Goal: Transaction & Acquisition: Purchase product/service

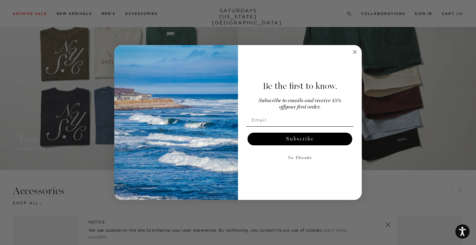
click at [354, 51] on circle "Close dialog" at bounding box center [354, 52] width 7 height 7
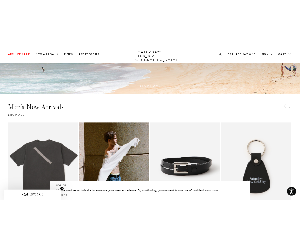
scroll to position [291, 0]
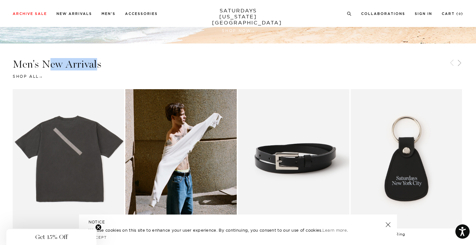
drag, startPoint x: 91, startPoint y: 66, endPoint x: 63, endPoint y: 64, distance: 28.3
click at [50, 65] on h3 "Men's New Arrivals" at bounding box center [238, 64] width 450 height 10
click at [64, 64] on h3 "Men's New Arrivals" at bounding box center [238, 64] width 450 height 10
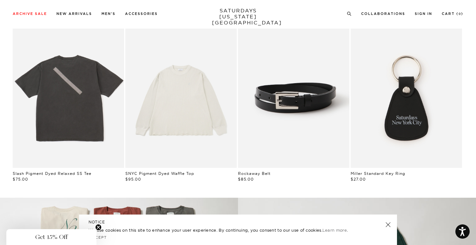
scroll to position [357, 0]
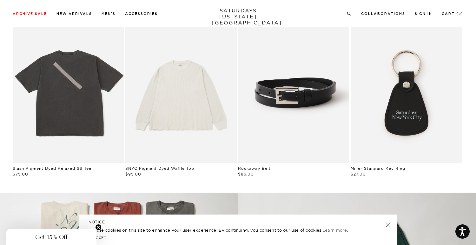
click at [191, 134] on link "A beige, long-sleeved waffle top by SNYC, displayed against a white background." at bounding box center [180, 92] width 111 height 139
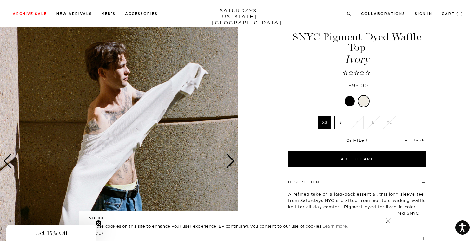
scroll to position [35, 0]
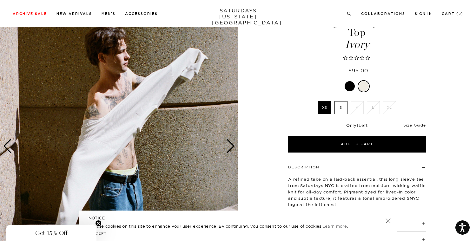
click at [350, 87] on div at bounding box center [349, 86] width 10 height 10
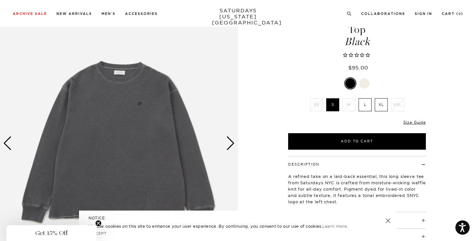
scroll to position [37, 1]
click at [363, 83] on div at bounding box center [364, 84] width 10 height 10
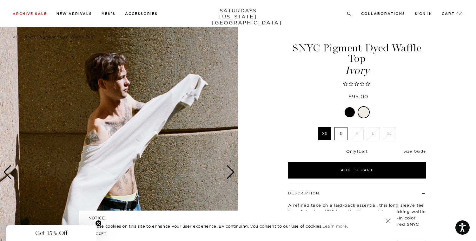
scroll to position [8, 0]
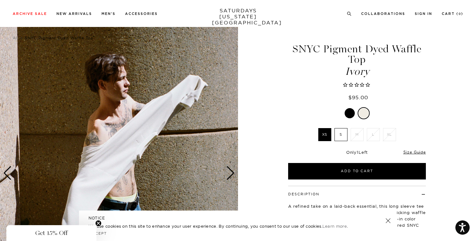
click at [230, 171] on div "Next slide" at bounding box center [230, 173] width 9 height 14
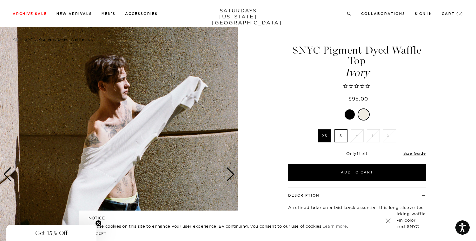
scroll to position [74, 0]
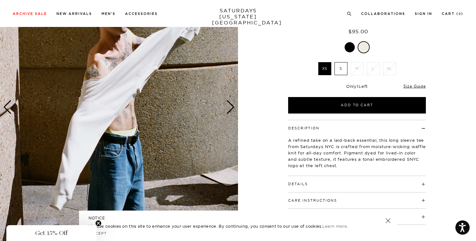
click at [232, 109] on div "Next slide" at bounding box center [230, 107] width 9 height 14
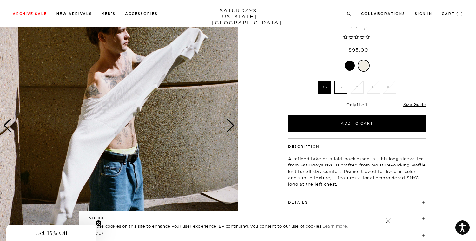
scroll to position [25, 0]
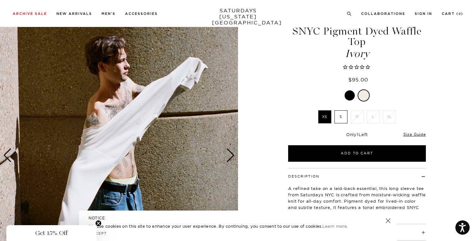
click at [231, 155] on div "Next slide" at bounding box center [230, 155] width 9 height 14
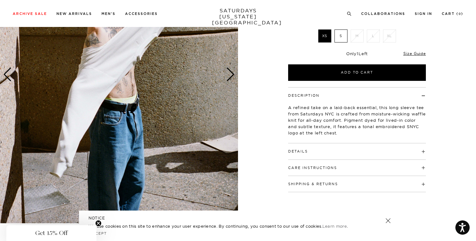
scroll to position [208, 0]
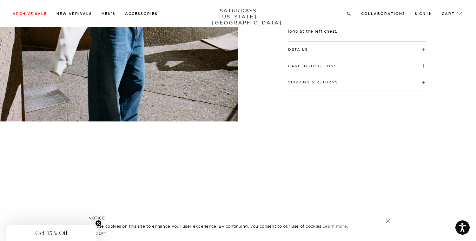
scroll to position [120, 0]
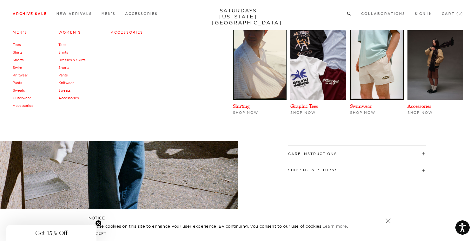
click at [26, 14] on link "Archive Sale" at bounding box center [30, 13] width 34 height 3
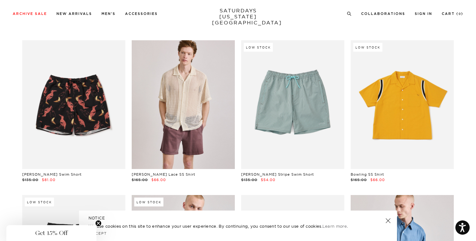
scroll to position [2035, 0]
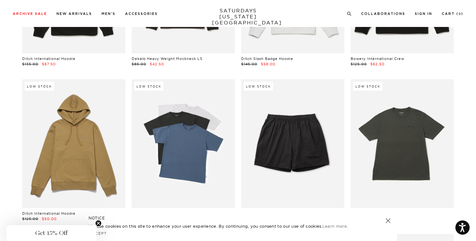
scroll to position [2478, 0]
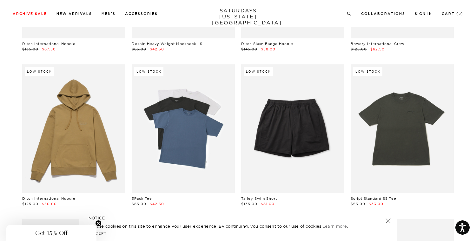
click at [176, 136] on link at bounding box center [183, 128] width 103 height 129
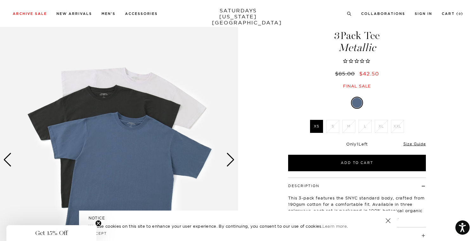
scroll to position [20, 1]
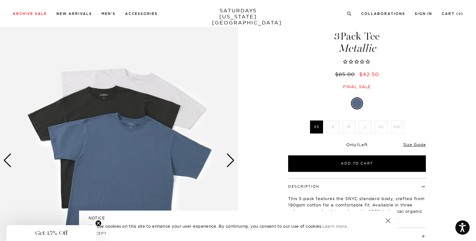
click at [231, 162] on div "Next slide" at bounding box center [230, 160] width 9 height 14
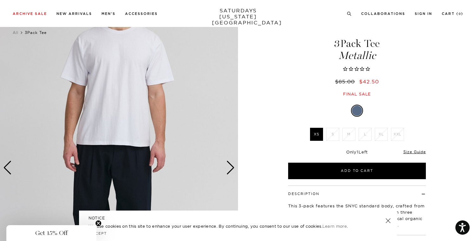
scroll to position [11, 1]
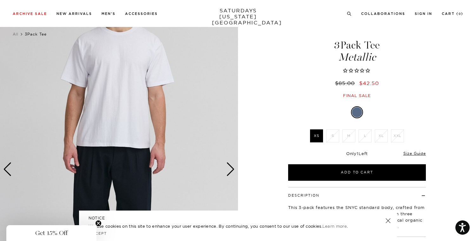
click at [229, 164] on div "Next slide" at bounding box center [230, 169] width 9 height 14
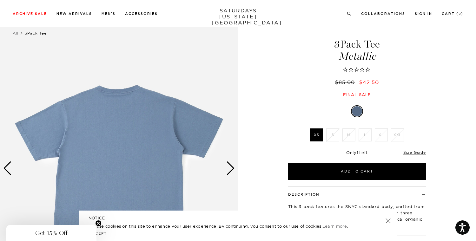
scroll to position [0, 1]
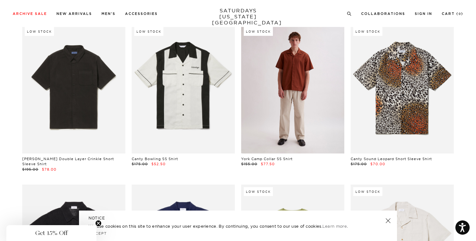
scroll to position [5150, 0]
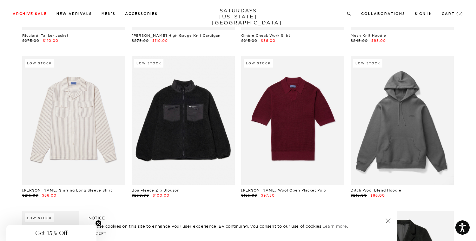
scroll to position [9630, 0]
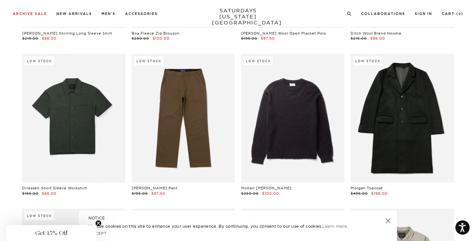
scroll to position [9788, 0]
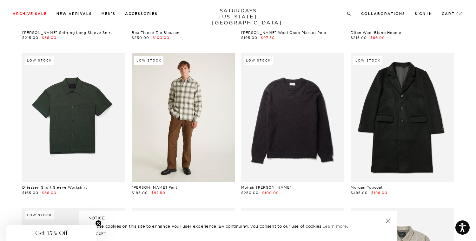
click at [206, 132] on link at bounding box center [183, 117] width 103 height 129
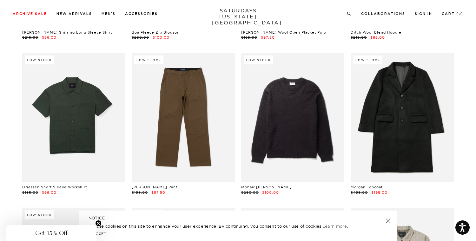
scroll to position [9787, 0]
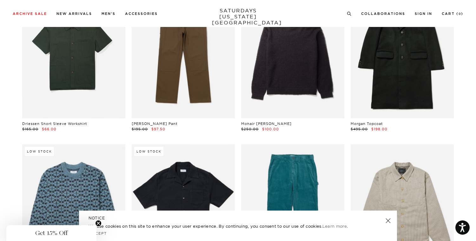
scroll to position [9802, 0]
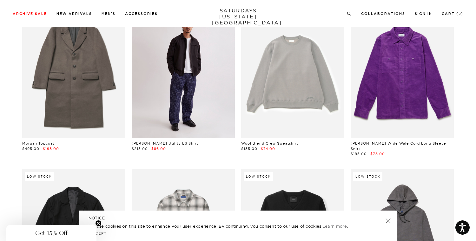
scroll to position [10657, 0]
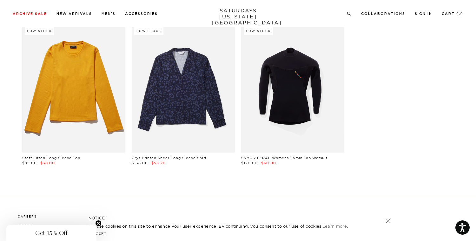
scroll to position [14668, 0]
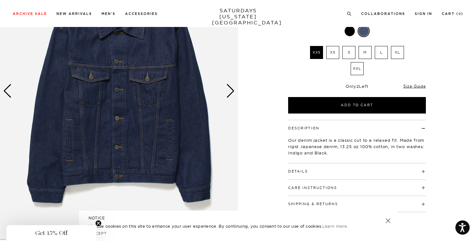
scroll to position [66, 0]
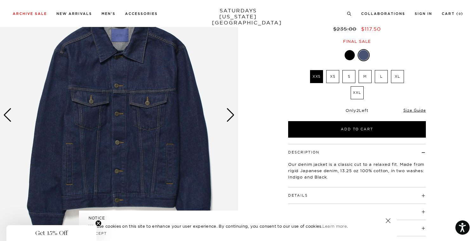
click at [229, 113] on div "Next slide" at bounding box center [230, 115] width 9 height 14
click at [232, 114] on div "Next slide" at bounding box center [230, 115] width 9 height 14
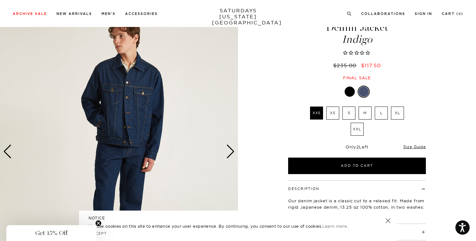
scroll to position [24, 0]
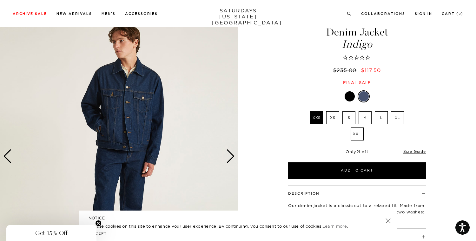
click at [350, 118] on label "S" at bounding box center [348, 117] width 13 height 13
click at [0, 0] on input "S" at bounding box center [0, 0] width 0 height 0
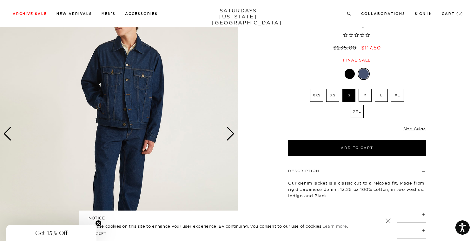
scroll to position [31, 0]
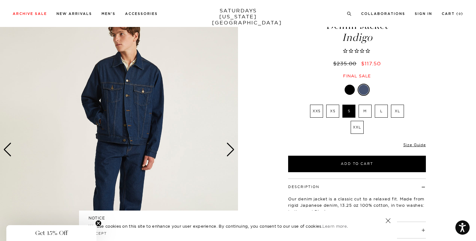
click at [344, 90] on link at bounding box center [349, 89] width 11 height 11
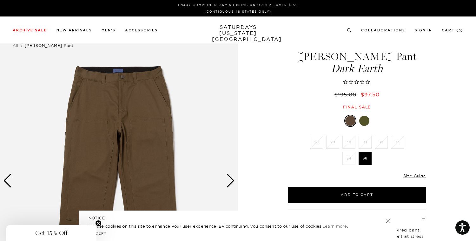
click at [367, 121] on div at bounding box center [364, 121] width 10 height 10
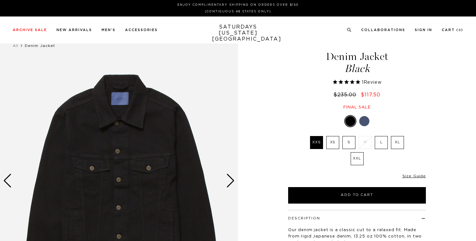
select select "recent"
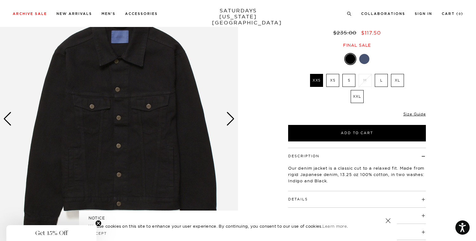
click at [231, 119] on div "Next slide" at bounding box center [230, 119] width 9 height 14
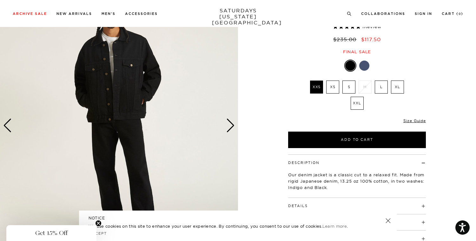
scroll to position [22, 0]
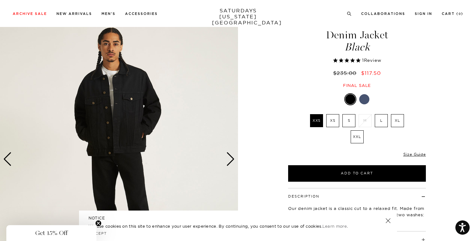
click at [348, 120] on label "S" at bounding box center [348, 120] width 13 height 13
click at [0, 0] on input "S" at bounding box center [0, 0] width 0 height 0
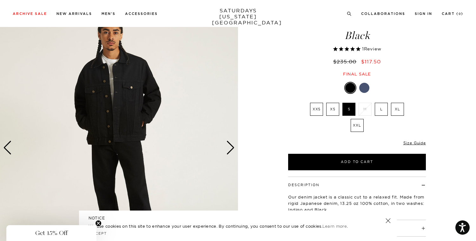
scroll to position [35, 0]
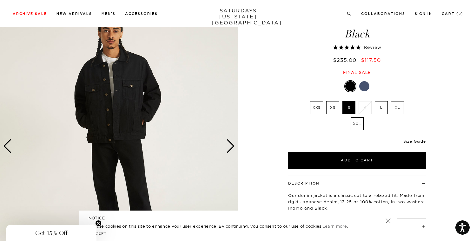
click at [362, 87] on div at bounding box center [364, 86] width 10 height 10
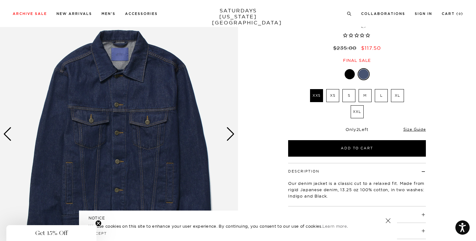
scroll to position [48, 0]
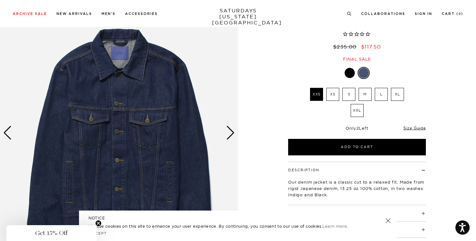
click at [349, 95] on label "S" at bounding box center [348, 94] width 13 height 13
click at [0, 0] on input "S" at bounding box center [0, 0] width 0 height 0
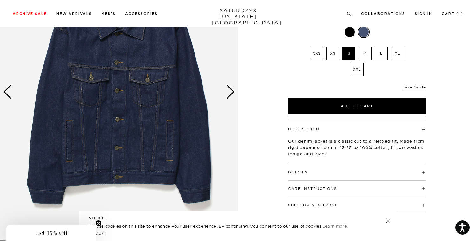
scroll to position [44, 0]
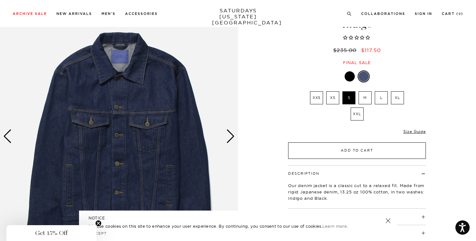
click at [317, 150] on button "Add to Cart" at bounding box center [357, 150] width 138 height 16
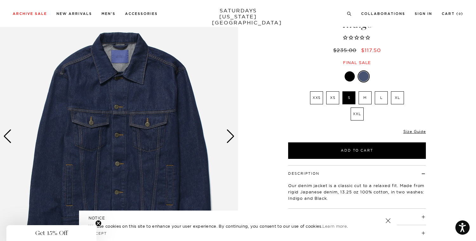
click at [349, 77] on div at bounding box center [349, 76] width 10 height 10
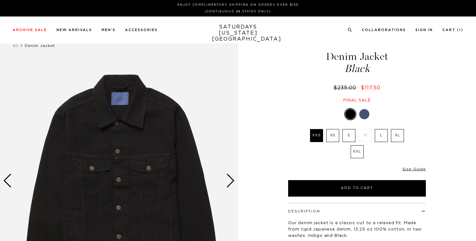
select select "recent"
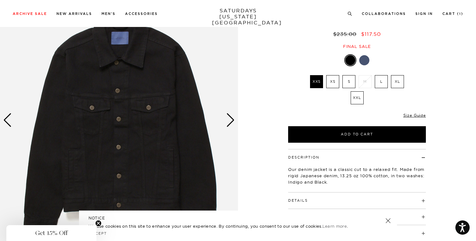
scroll to position [86, 0]
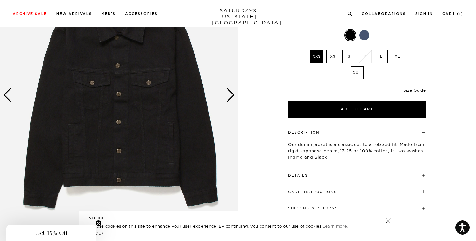
click at [350, 58] on label "S" at bounding box center [348, 56] width 13 height 13
click at [0, 0] on input "S" at bounding box center [0, 0] width 0 height 0
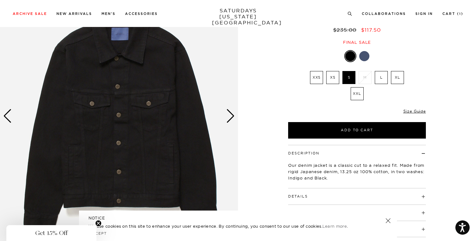
scroll to position [29, 0]
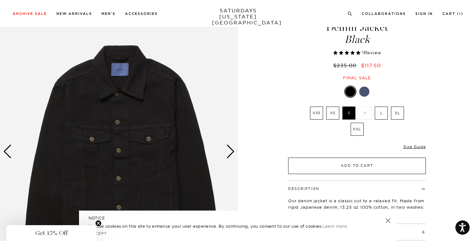
click at [295, 162] on button "Add to Cart" at bounding box center [357, 166] width 138 height 16
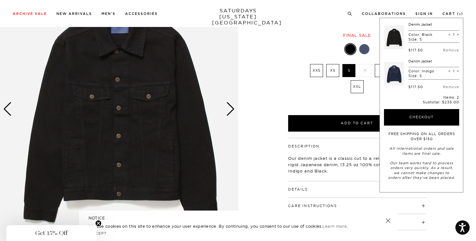
scroll to position [72, 1]
click at [268, 105] on div "1 / 6" at bounding box center [238, 108] width 476 height 297
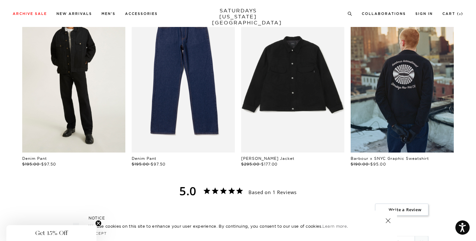
scroll to position [368, 1]
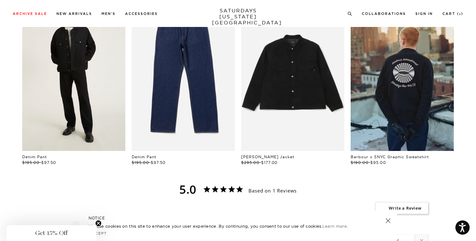
click at [80, 85] on link "files/M00034DE01-BLACK_07_1.jpg" at bounding box center [73, 73] width 103 height 155
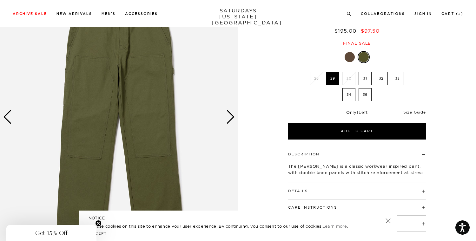
scroll to position [46, 0]
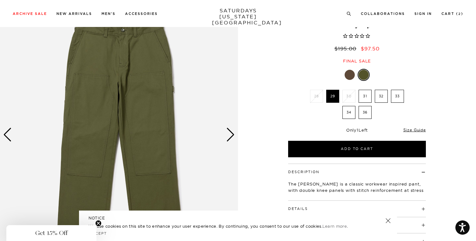
click at [368, 95] on label "31" at bounding box center [364, 96] width 13 height 13
click at [0, 0] on input "31" at bounding box center [0, 0] width 0 height 0
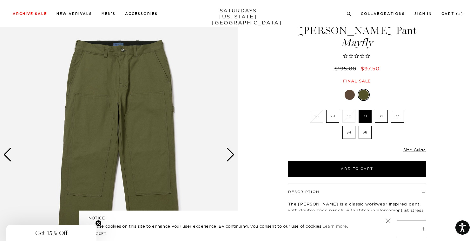
scroll to position [0, 0]
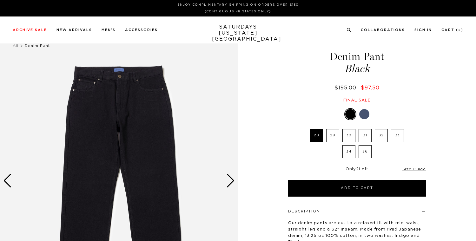
select select "recent"
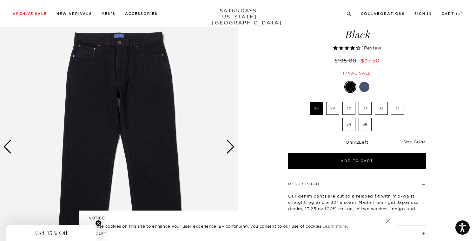
scroll to position [32, 0]
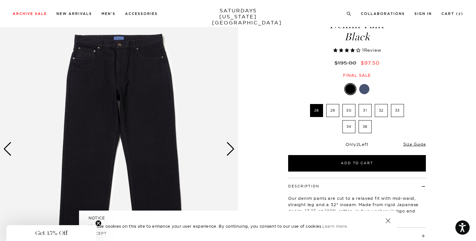
click at [377, 111] on label "32" at bounding box center [381, 110] width 13 height 13
click at [0, 0] on input "32" at bounding box center [0, 0] width 0 height 0
drag, startPoint x: 367, startPoint y: 112, endPoint x: 348, endPoint y: 112, distance: 19.3
click at [367, 112] on label "31" at bounding box center [364, 110] width 13 height 13
click at [0, 0] on input "31" at bounding box center [0, 0] width 0 height 0
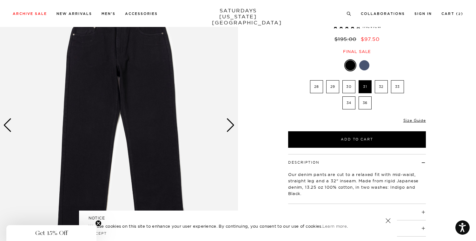
scroll to position [56, 0]
click at [230, 127] on div "Next slide" at bounding box center [230, 125] width 9 height 14
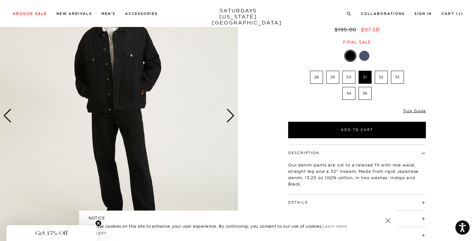
scroll to position [65, 0]
click at [229, 120] on div "Next slide" at bounding box center [230, 116] width 9 height 14
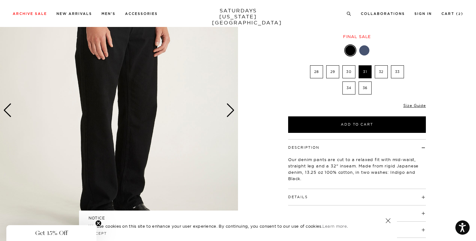
scroll to position [72, 0]
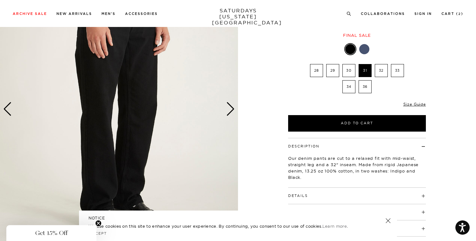
click at [233, 111] on div "Next slide" at bounding box center [230, 109] width 9 height 14
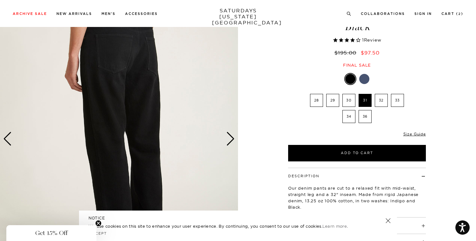
scroll to position [100, 0]
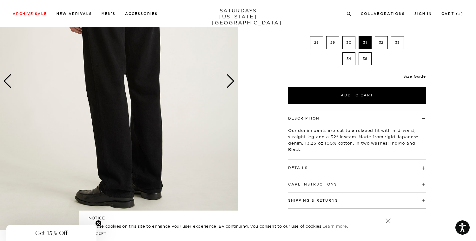
click at [232, 84] on div "Next slide" at bounding box center [230, 81] width 9 height 14
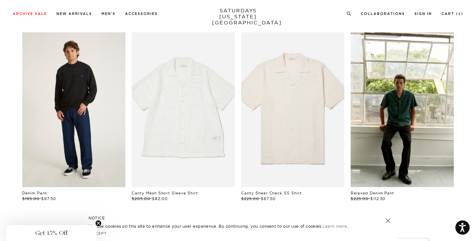
scroll to position [321, 0]
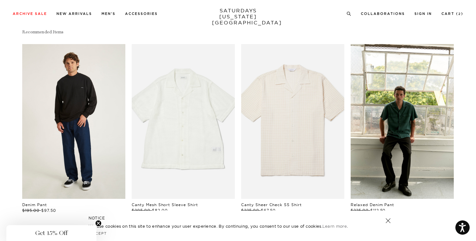
click at [67, 134] on link "files/M00029LT03-BLACK_03.jpg" at bounding box center [73, 121] width 103 height 155
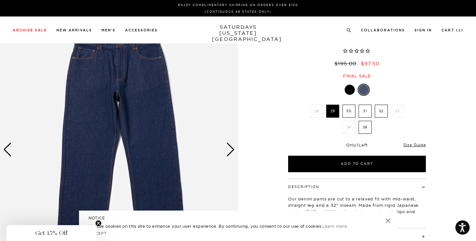
scroll to position [49, 0]
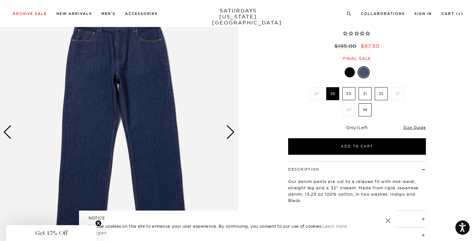
click at [228, 134] on div "Next slide" at bounding box center [230, 132] width 9 height 14
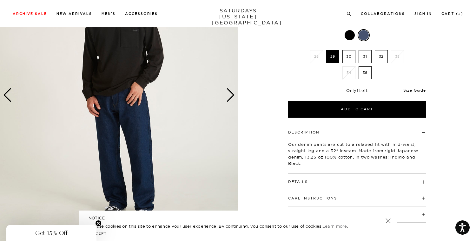
scroll to position [13, 0]
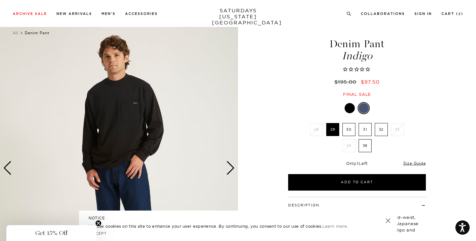
click at [229, 167] on div "Next slide" at bounding box center [230, 168] width 9 height 14
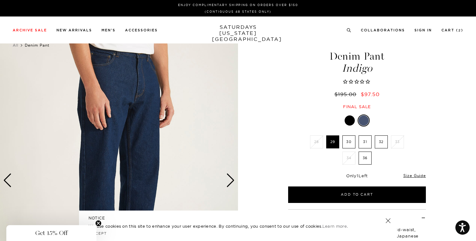
scroll to position [0, 0]
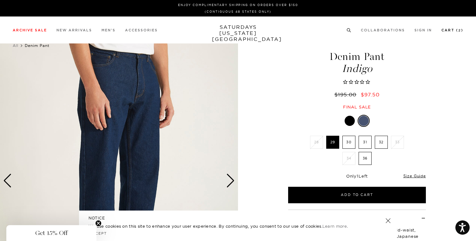
drag, startPoint x: 448, startPoint y: 30, endPoint x: 438, endPoint y: 33, distance: 11.1
click at [448, 30] on link "Cart ( 2 )" at bounding box center [452, 30] width 22 height 3
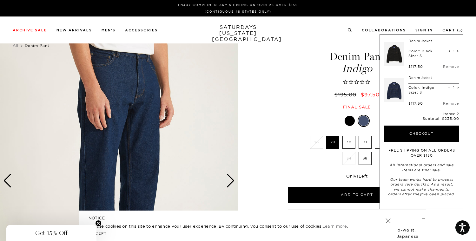
drag, startPoint x: 403, startPoint y: 137, endPoint x: 298, endPoint y: 137, distance: 104.6
click at [403, 137] on button "Checkout" at bounding box center [421, 134] width 75 height 16
